Goal: Entertainment & Leisure: Consume media (video, audio)

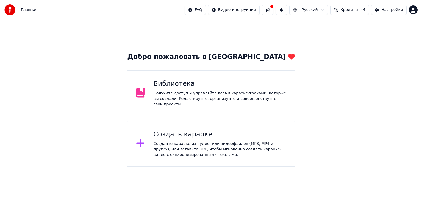
click at [203, 103] on div "Получите доступ и управляйте всеми караоке-треками, которые вы создали. Редакти…" at bounding box center [219, 99] width 133 height 16
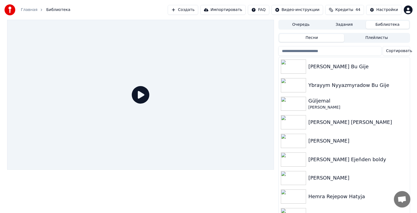
click at [216, 154] on div "Hemra Rejepow Hatyja" at bounding box center [356, 197] width 94 height 8
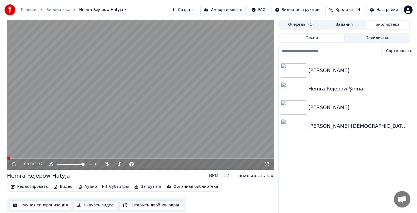
scroll to position [110, 0]
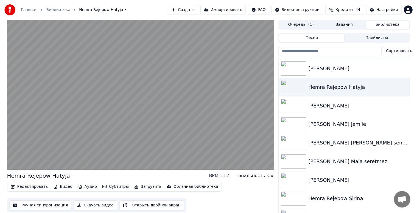
click at [216, 154] on div "Hemra Rejepow Şirina" at bounding box center [356, 199] width 94 height 8
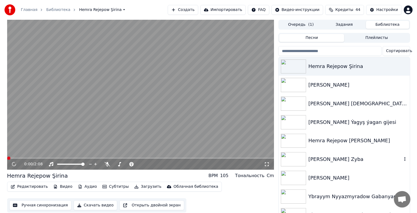
scroll to position [247, 0]
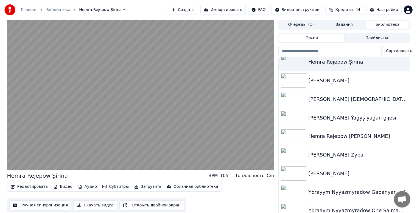
click at [216, 154] on div "Ybrayym Nyyazmyradow Gabanyar" at bounding box center [344, 192] width 131 height 19
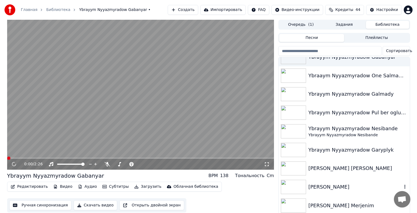
scroll to position [385, 0]
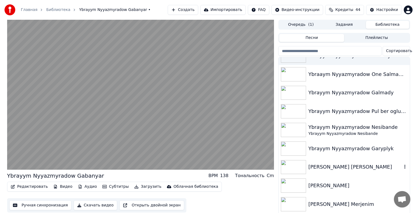
click at [216, 154] on div "[PERSON_NAME] [PERSON_NAME]" at bounding box center [356, 167] width 94 height 8
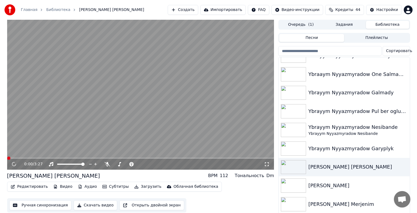
click at [216, 154] on div "[PERSON_NAME] Merjenim" at bounding box center [356, 205] width 94 height 8
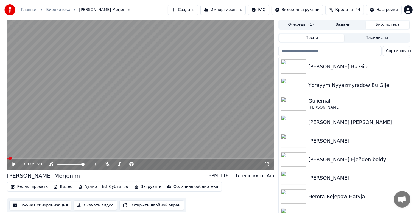
click at [216, 154] on div "Hemra Rejepow Hatyja" at bounding box center [356, 197] width 94 height 8
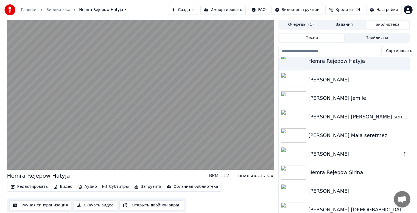
scroll to position [137, 0]
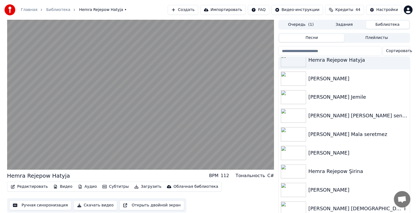
click at [216, 154] on div "[PERSON_NAME] [DEMOGRAPHIC_DATA] gözeli" at bounding box center [356, 209] width 94 height 8
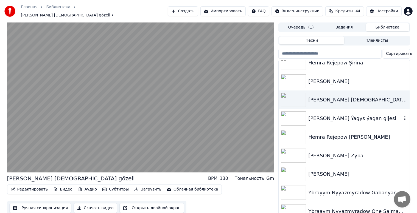
scroll to position [275, 0]
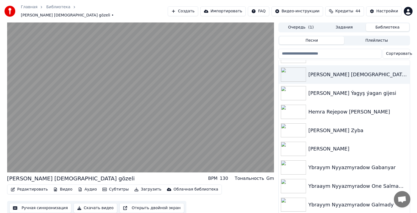
click at [216, 154] on div "Ybrayym Nyyazmyradow Galmady" at bounding box center [356, 205] width 94 height 8
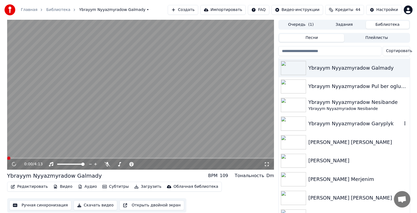
scroll to position [412, 0]
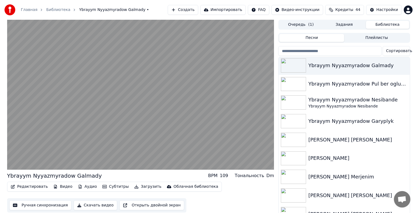
click at [216, 154] on div "[PERSON_NAME] [PERSON_NAME]" at bounding box center [356, 196] width 94 height 8
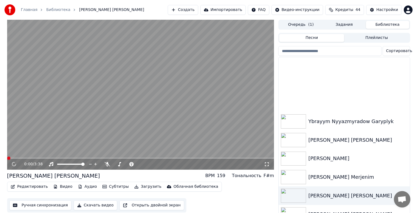
scroll to position [522, 0]
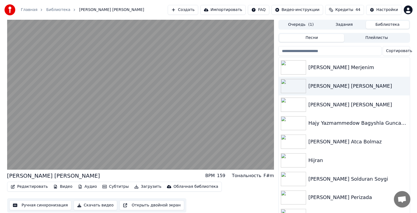
click at [216, 154] on div "[PERSON_NAME] Perizada" at bounding box center [356, 198] width 94 height 8
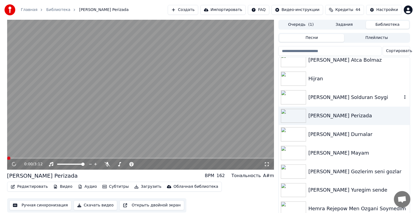
scroll to position [605, 0]
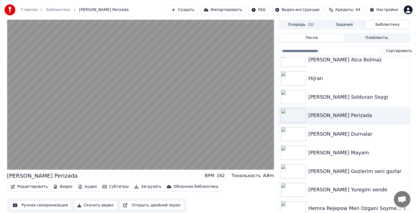
click at [216, 154] on div "Hemra Rejepow Men Ozgani Soymedim" at bounding box center [356, 209] width 94 height 8
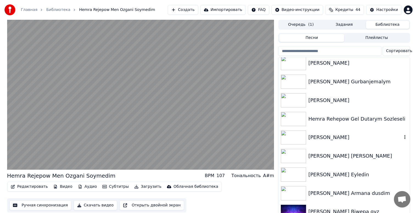
scroll to position [742, 0]
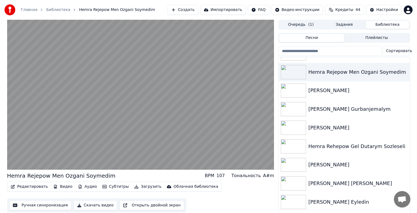
click at [216, 154] on div "[PERSON_NAME] Eyledin" at bounding box center [356, 203] width 94 height 8
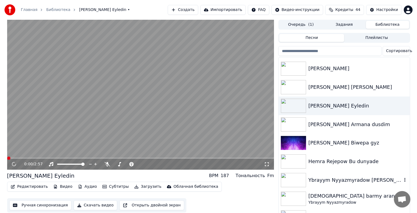
scroll to position [852, 0]
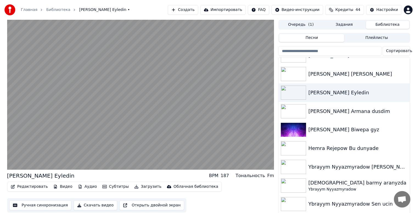
click at [216, 154] on div "Ybrayym Nyyazmyradow Sen ucin" at bounding box center [356, 205] width 94 height 8
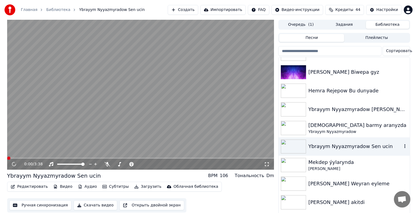
scroll to position [920, 0]
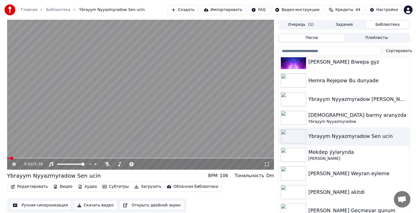
click at [12, 154] on icon at bounding box center [18, 164] width 13 height 4
